Goal: Navigation & Orientation: Go to known website

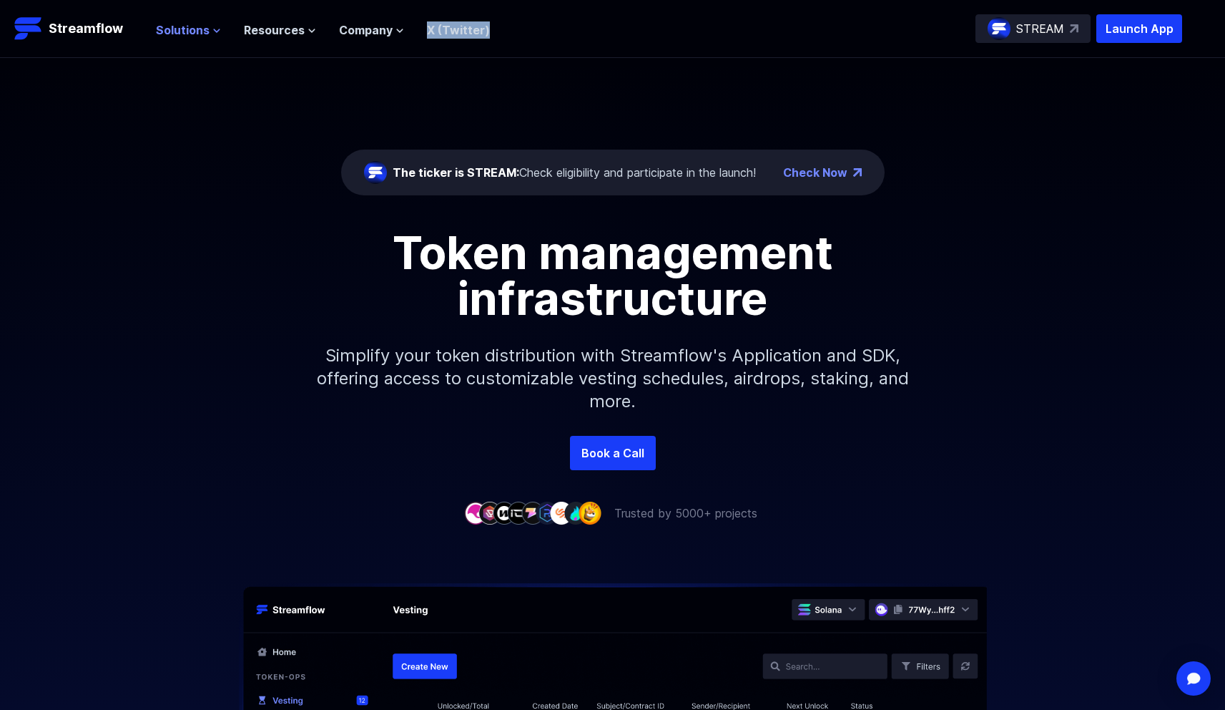
click at [203, 27] on span "Solutions" at bounding box center [183, 29] width 54 height 17
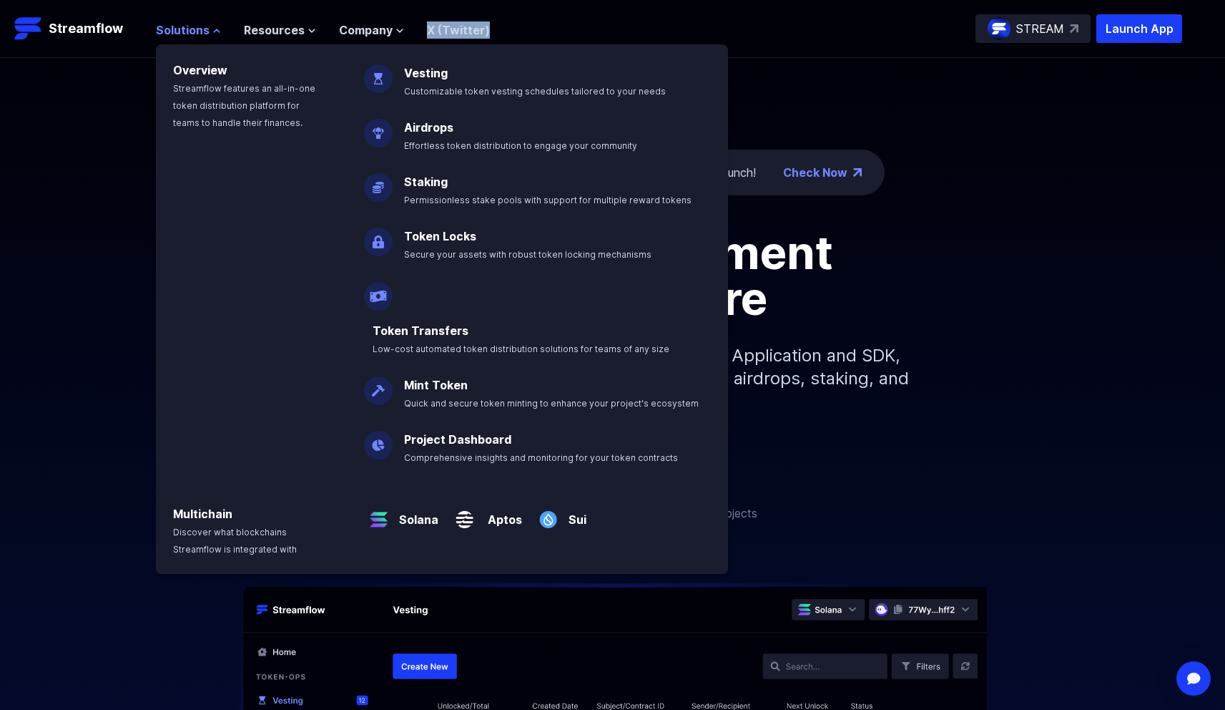
click at [208, 30] on button "Solutions" at bounding box center [188, 29] width 65 height 17
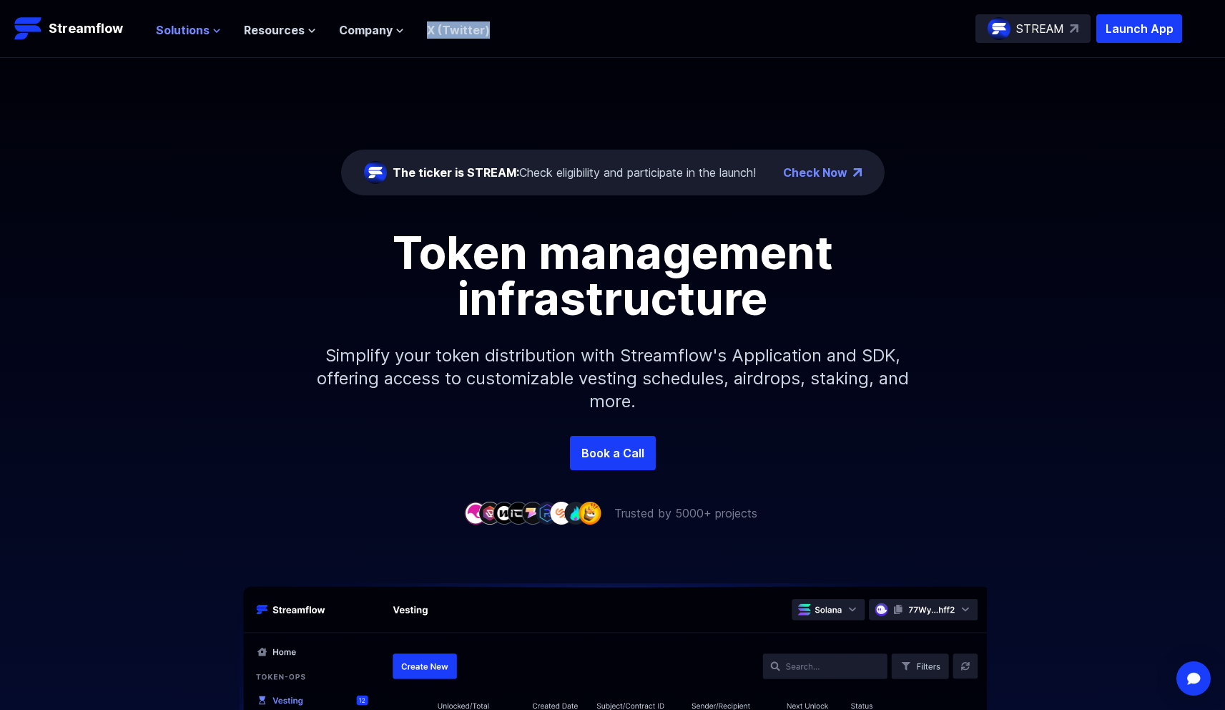
click at [208, 34] on button "Solutions" at bounding box center [188, 29] width 65 height 17
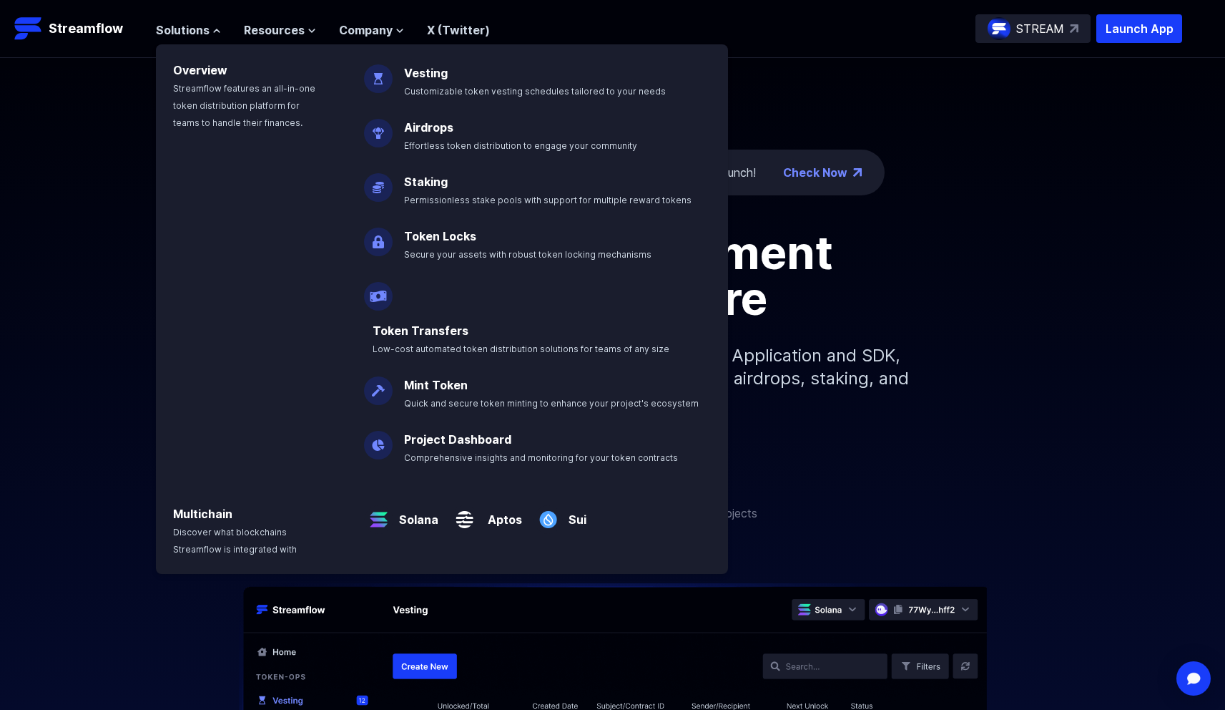
click at [305, 20] on nav "Solutions Overview Streamflow features an all-in-one token distribution platfor…" at bounding box center [323, 28] width 334 height 19
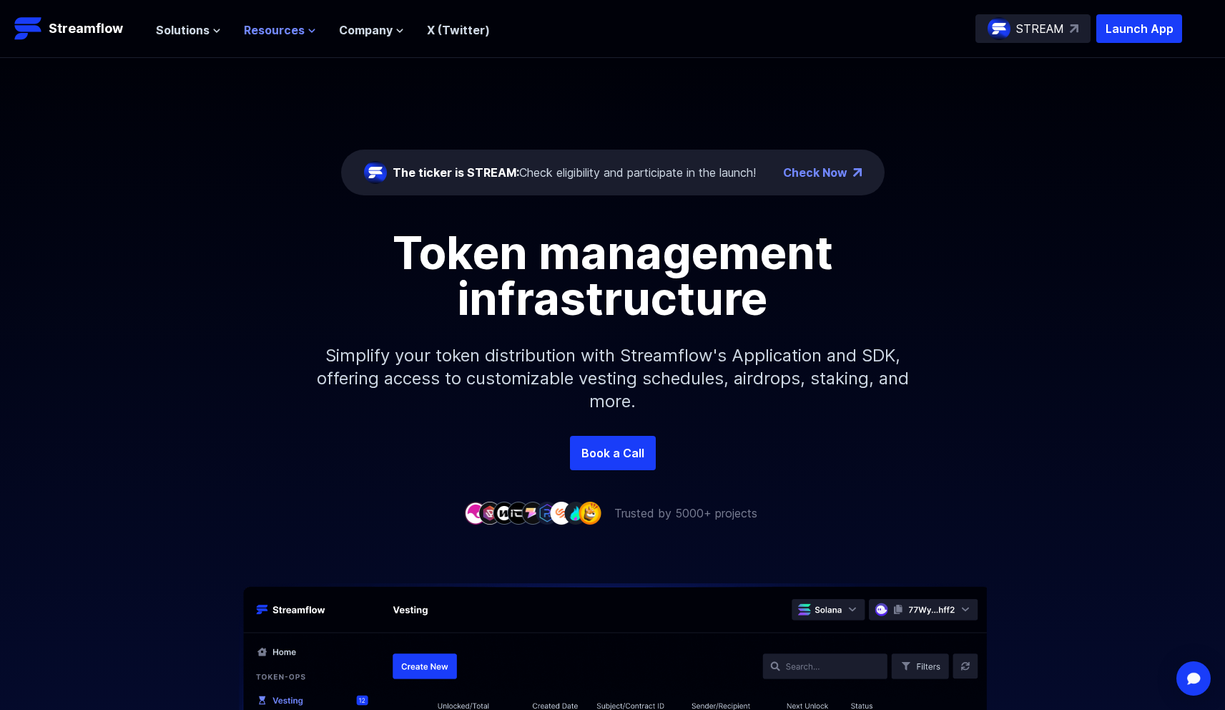
click at [296, 35] on span "Resources" at bounding box center [274, 29] width 61 height 17
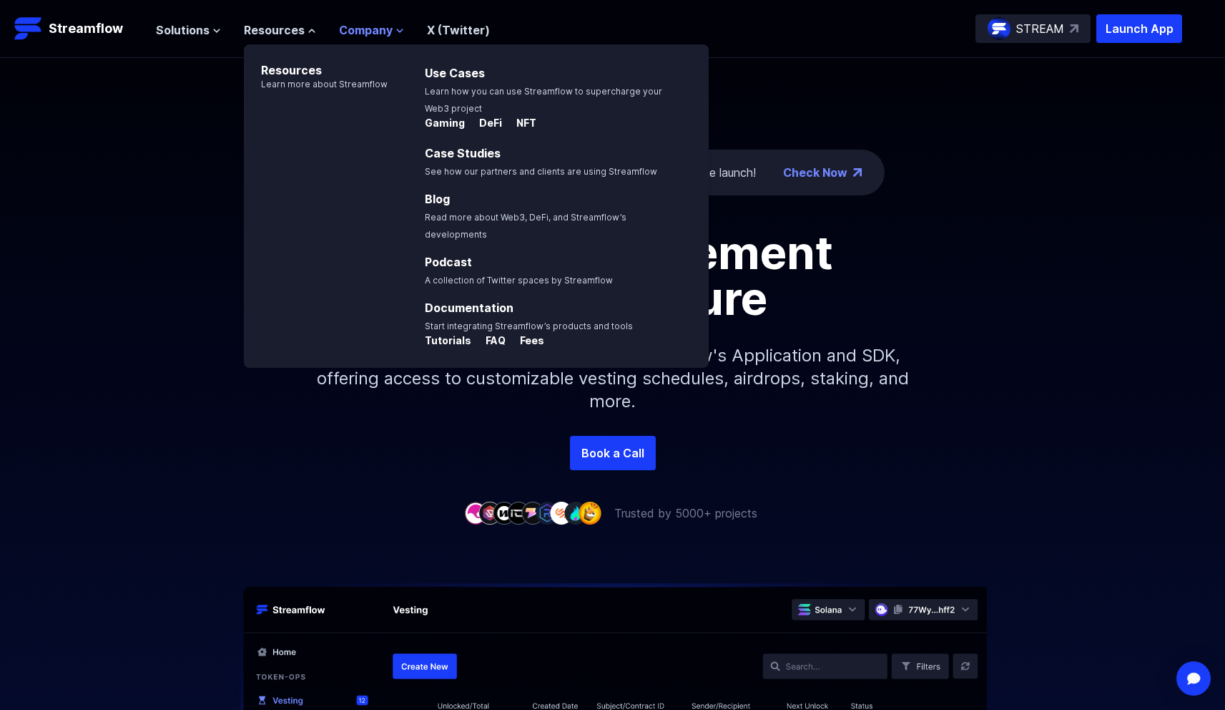
click at [383, 23] on span "Company" at bounding box center [366, 29] width 54 height 17
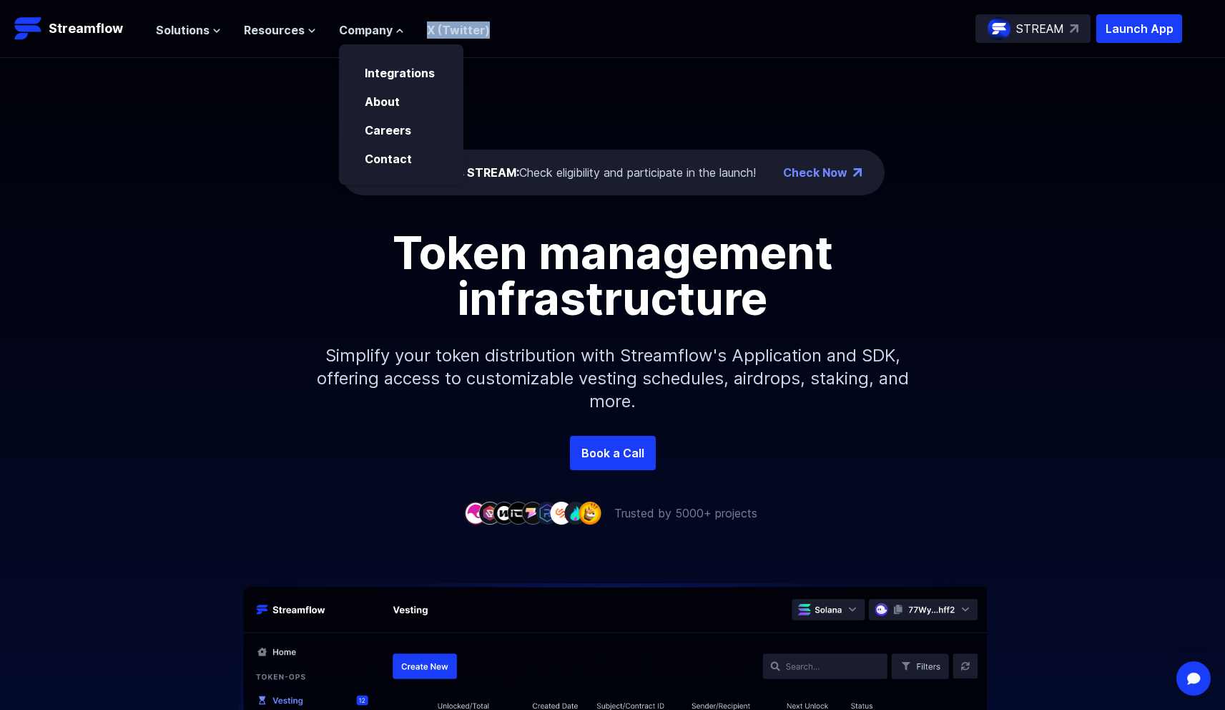
click at [488, 21] on div "Solutions Overview Streamflow features an all-in-one token distribution platfor…" at bounding box center [669, 28] width 1026 height 29
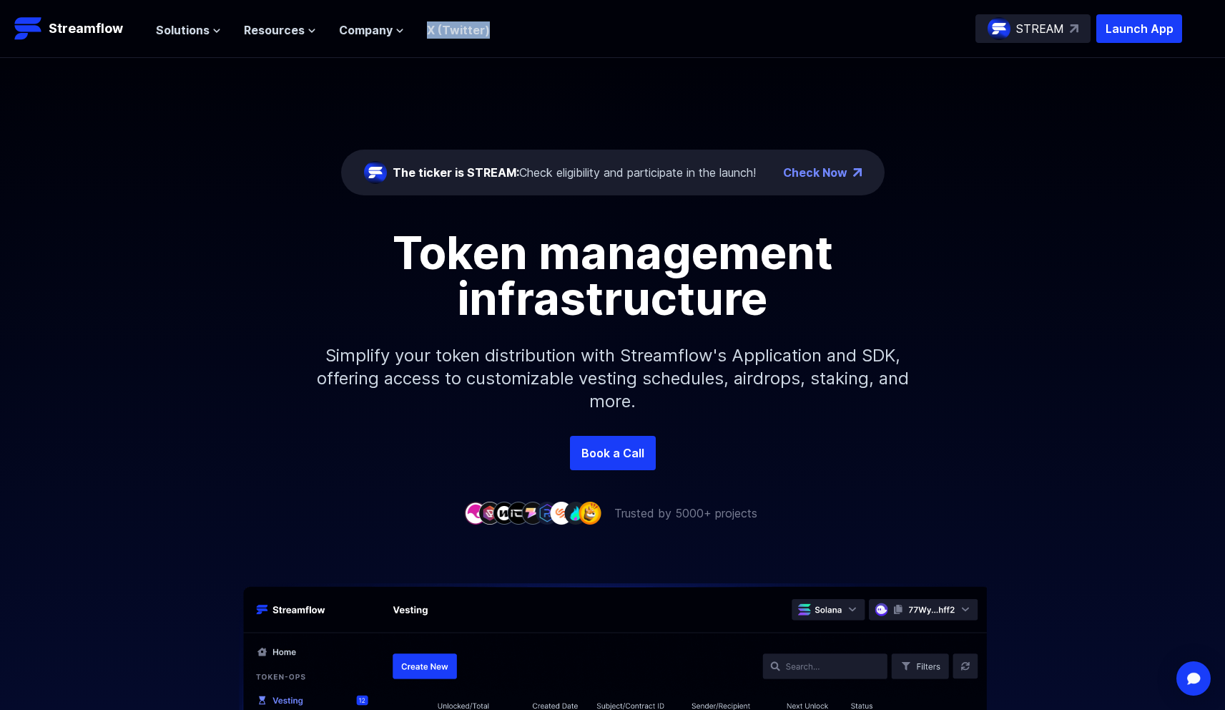
click at [471, 24] on link "X (Twitter)" at bounding box center [458, 30] width 63 height 14
click at [554, 196] on div "The ticker is STREAM: Check eligibility and participate in the launch! Check No…" at bounding box center [612, 247] width 1225 height 378
click at [1046, 28] on p "STREAM" at bounding box center [1040, 28] width 48 height 17
